Goal: Task Accomplishment & Management: Complete application form

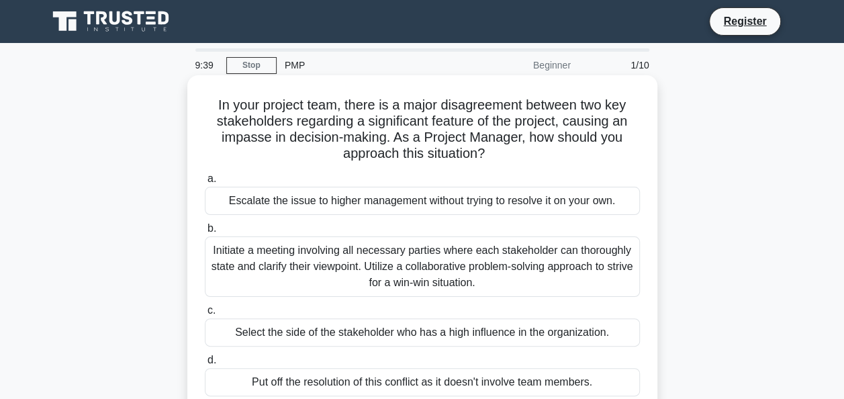
click at [308, 262] on div "Initiate a meeting involving all necessary parties where each stakeholder can t…" at bounding box center [422, 266] width 435 height 60
click at [205, 233] on input "b. Initiate a meeting involving all necessary parties where each stakeholder ca…" at bounding box center [205, 228] width 0 height 9
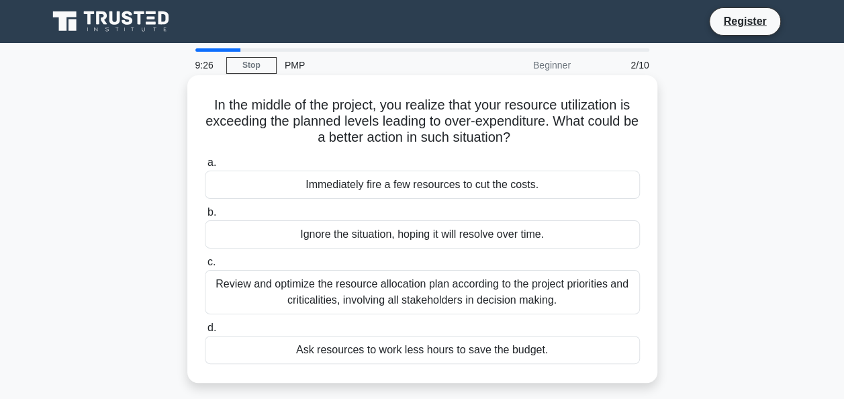
click at [392, 293] on div "Review and optimize the resource allocation plan according to the project prior…" at bounding box center [422, 292] width 435 height 44
click at [205, 267] on input "c. Review and optimize the resource allocation plan according to the project pr…" at bounding box center [205, 262] width 0 height 9
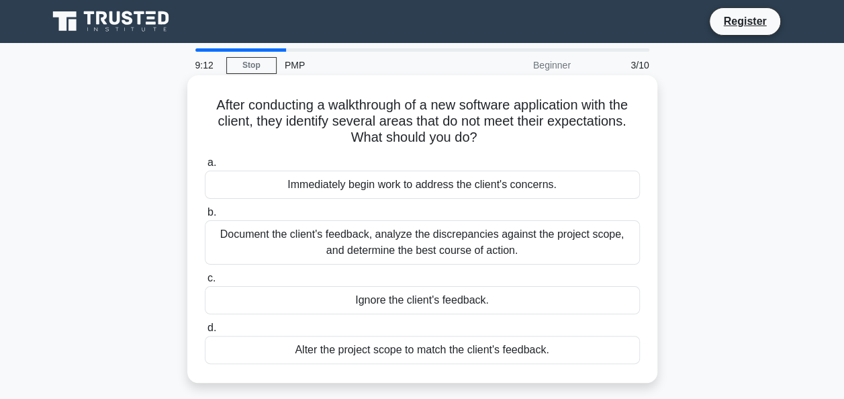
click at [365, 237] on div "Document the client's feedback, analyze the discrepancies against the project s…" at bounding box center [422, 242] width 435 height 44
click at [205, 217] on input "b. Document the client's feedback, analyze the discrepancies against the projec…" at bounding box center [205, 212] width 0 height 9
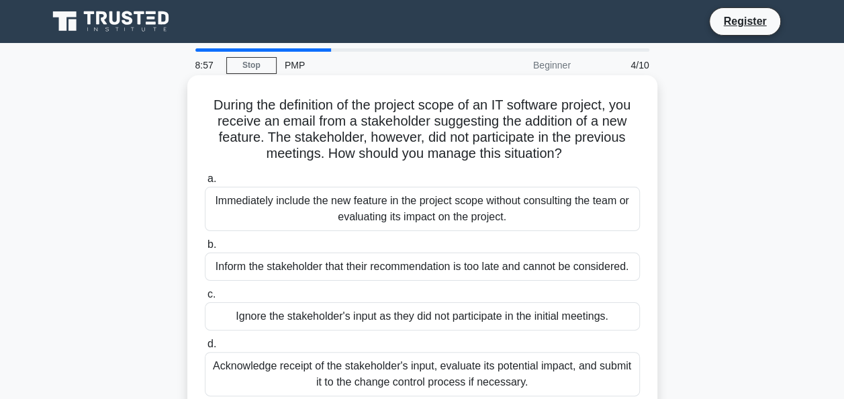
click at [371, 211] on div "Immediately include the new feature in the project scope without consulting the…" at bounding box center [422, 209] width 435 height 44
click at [205, 183] on input "a. Immediately include the new feature in the project scope without consulting …" at bounding box center [205, 179] width 0 height 9
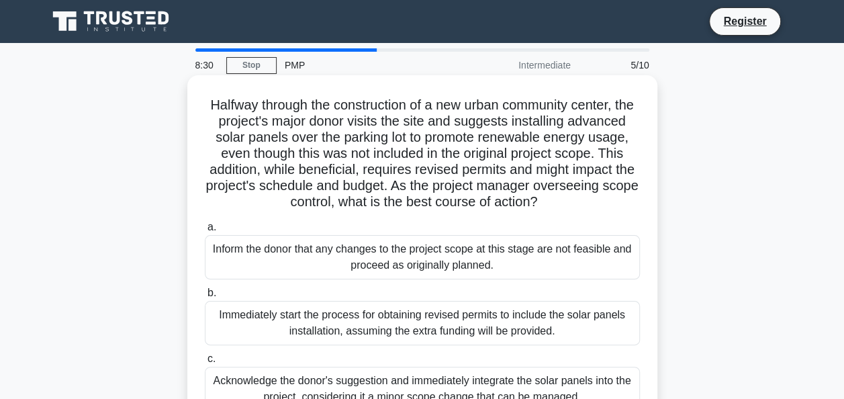
click at [464, 392] on div "Acknowledge the donor's suggestion and immediately integrate the solar panels i…" at bounding box center [422, 389] width 435 height 44
click at [205, 363] on input "c. Acknowledge the donor's suggestion and immediately integrate the solar panel…" at bounding box center [205, 359] width 0 height 9
